Goal: Download file/media

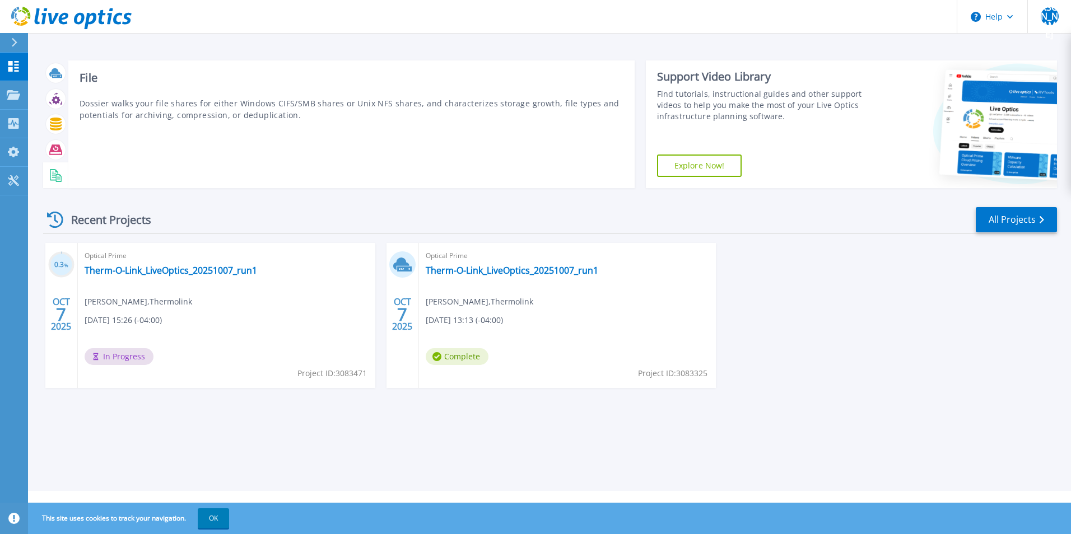
click at [49, 172] on icon at bounding box center [55, 175] width 13 height 13
click at [59, 178] on rect at bounding box center [58, 177] width 3 height 1
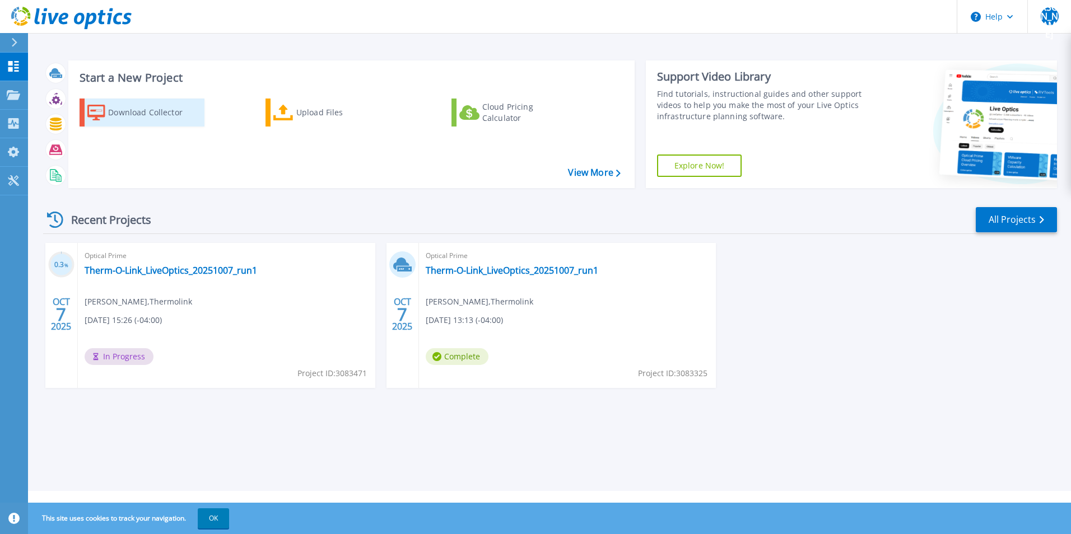
click at [159, 117] on div "Download Collector" at bounding box center [153, 112] width 90 height 22
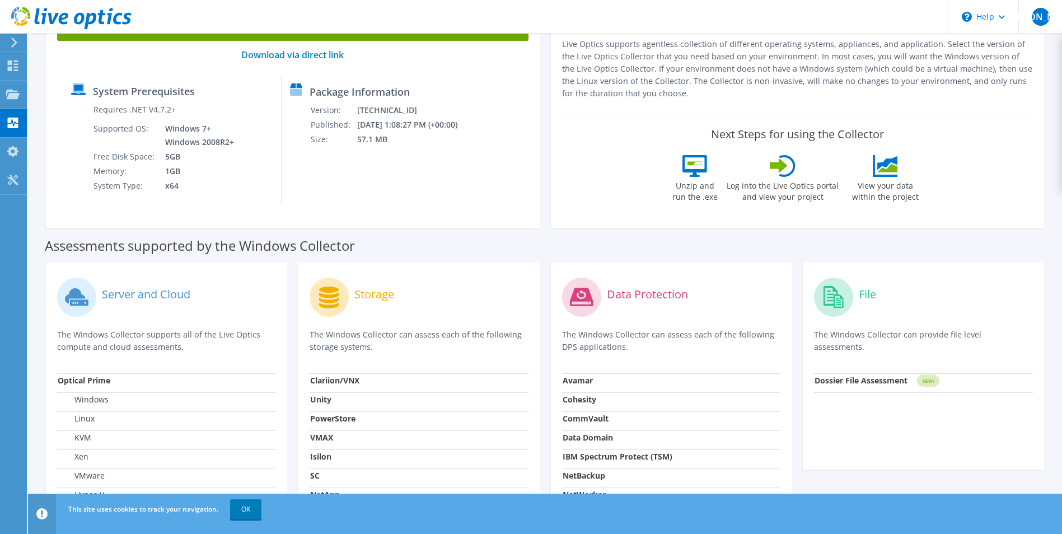
scroll to position [224, 0]
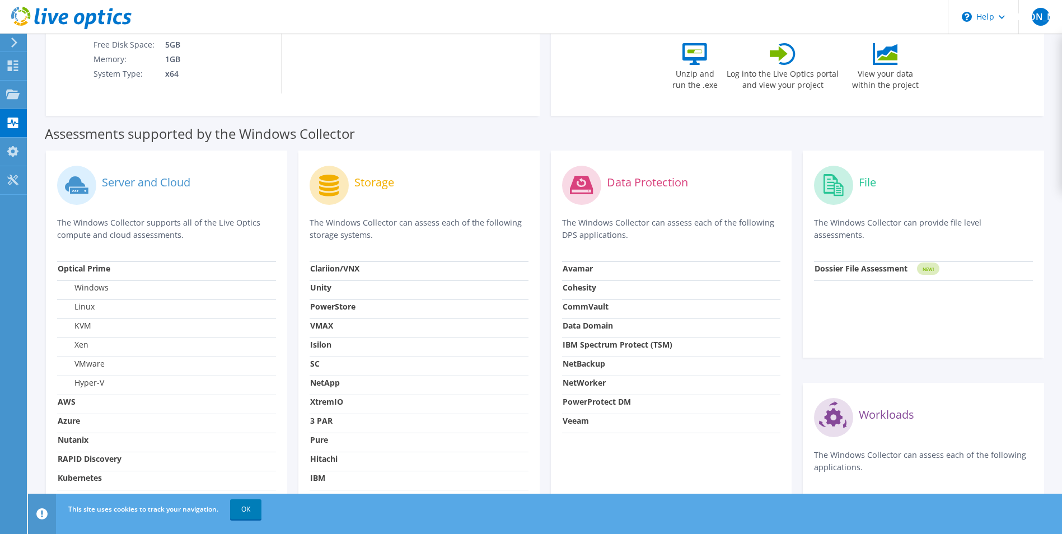
click at [819, 184] on circle at bounding box center [833, 185] width 39 height 39
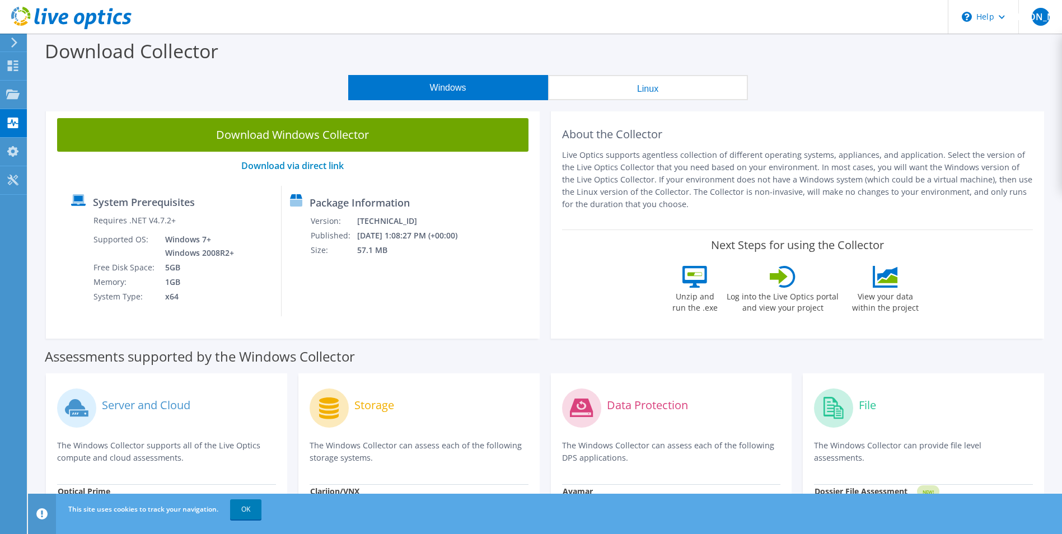
scroll to position [0, 0]
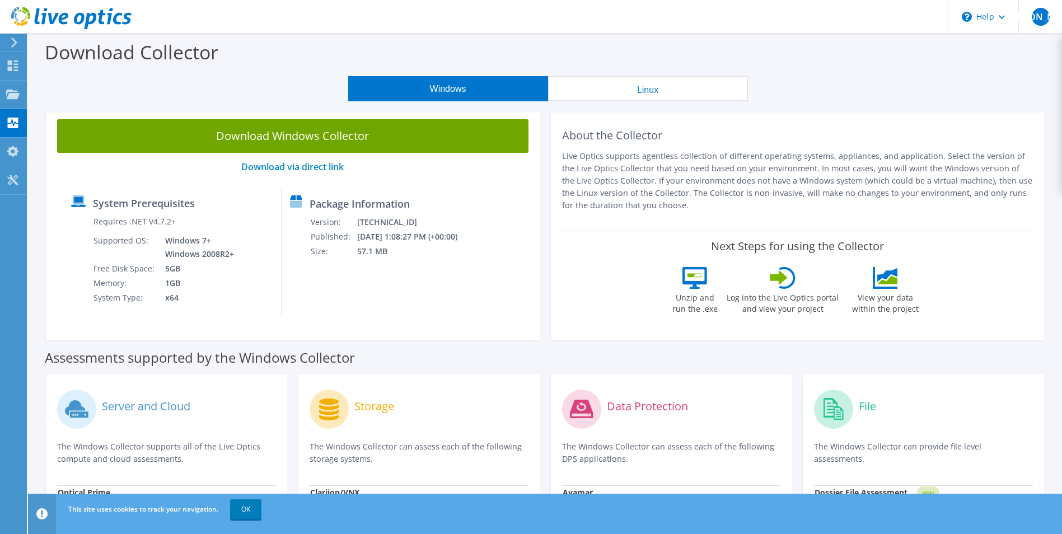
click at [650, 95] on button "Linux" at bounding box center [648, 88] width 200 height 25
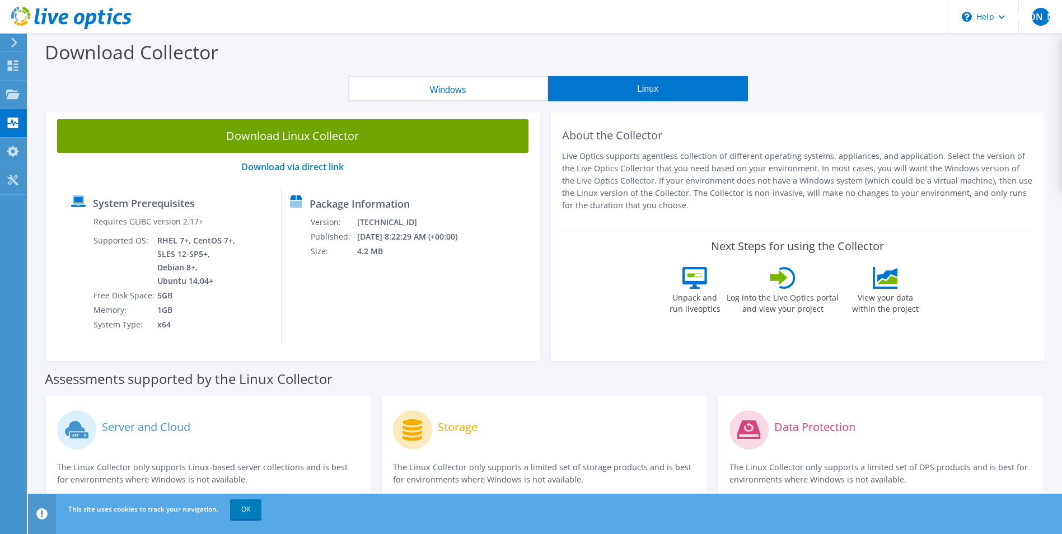
click at [393, 87] on button "Windows" at bounding box center [448, 88] width 200 height 25
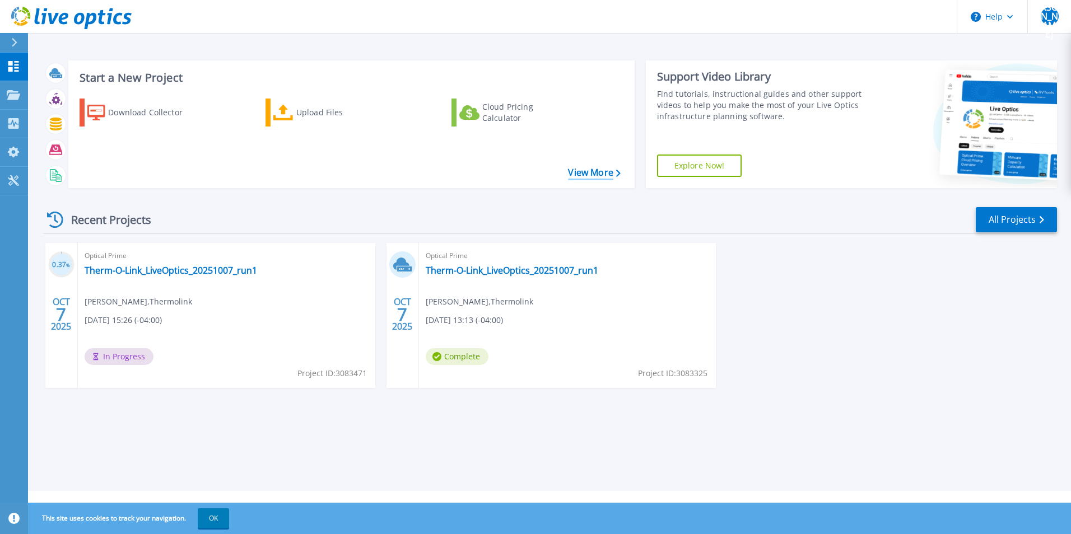
click at [590, 171] on link "View More" at bounding box center [594, 172] width 52 height 11
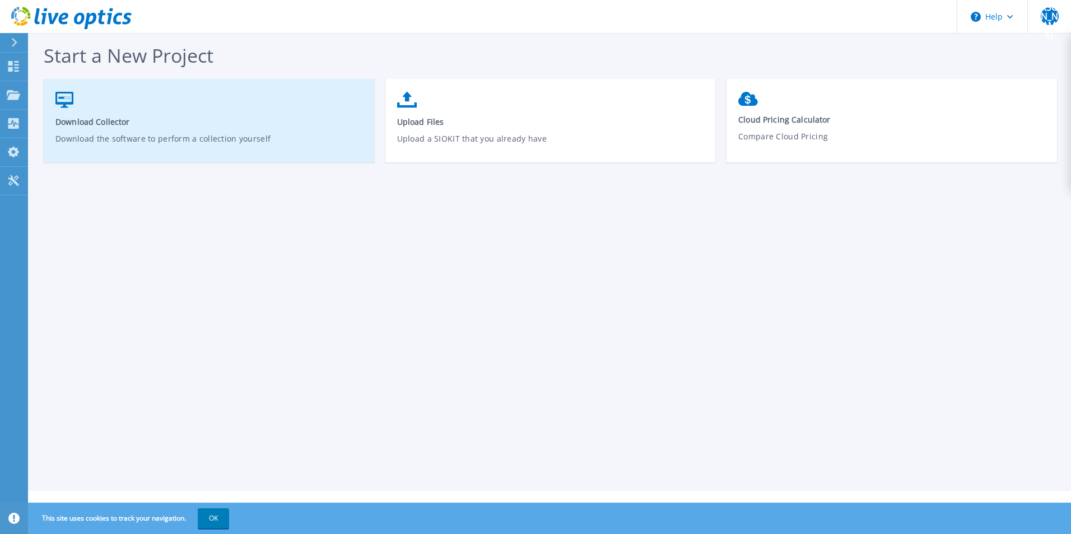
click at [141, 129] on link "Download Collector Download the software to perform a collection yourself" at bounding box center [209, 126] width 330 height 80
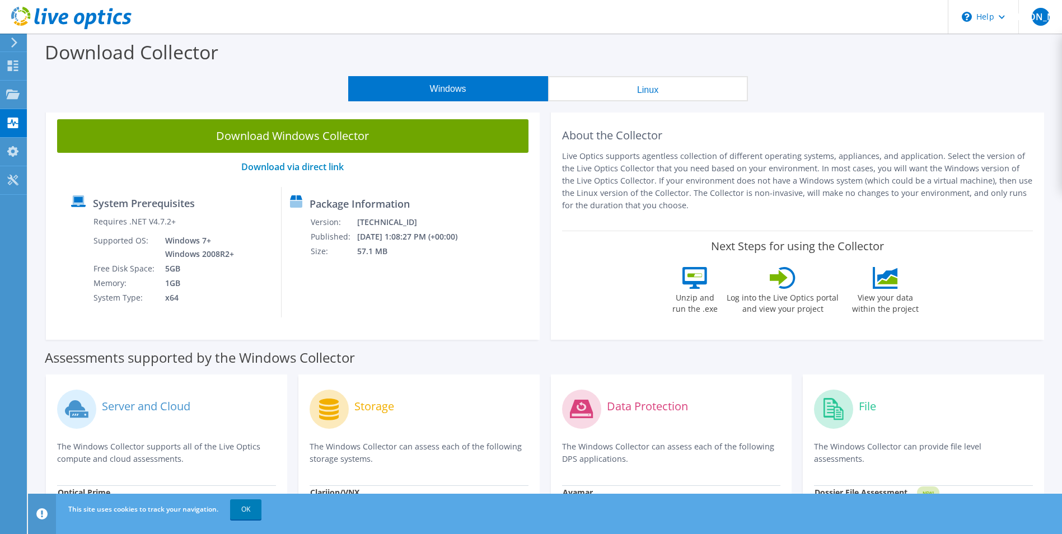
click at [825, 408] on circle at bounding box center [833, 409] width 39 height 39
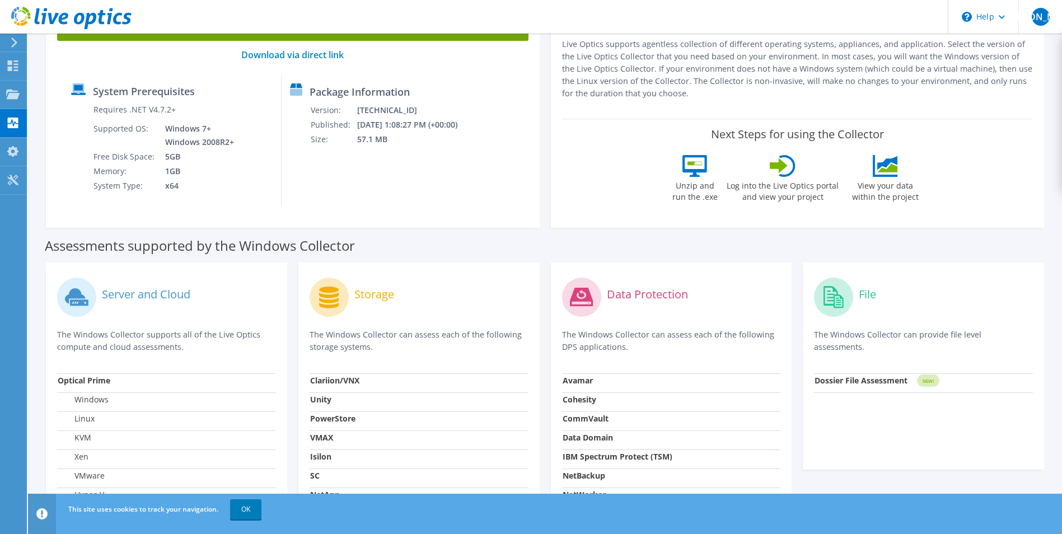
scroll to position [168, 0]
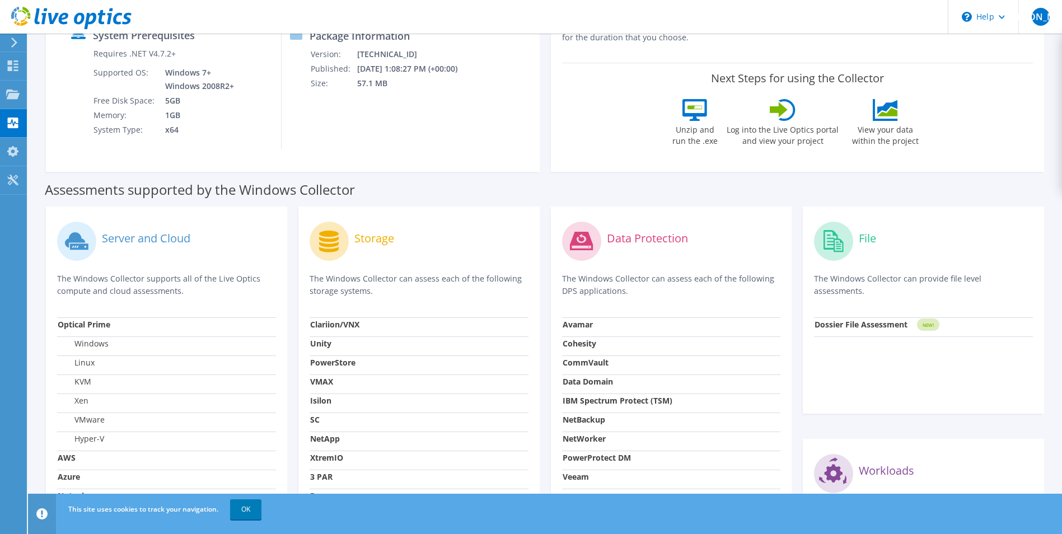
click at [929, 323] on tspan "NEW!" at bounding box center [928, 325] width 11 height 6
click at [869, 321] on strong "Dossier File Assessment" at bounding box center [861, 324] width 93 height 11
click at [838, 403] on div "File The Windows Collector can provide file level assessments. Dossier File Ass…" at bounding box center [923, 310] width 241 height 207
